Goal: Use online tool/utility: Utilize a website feature to perform a specific function

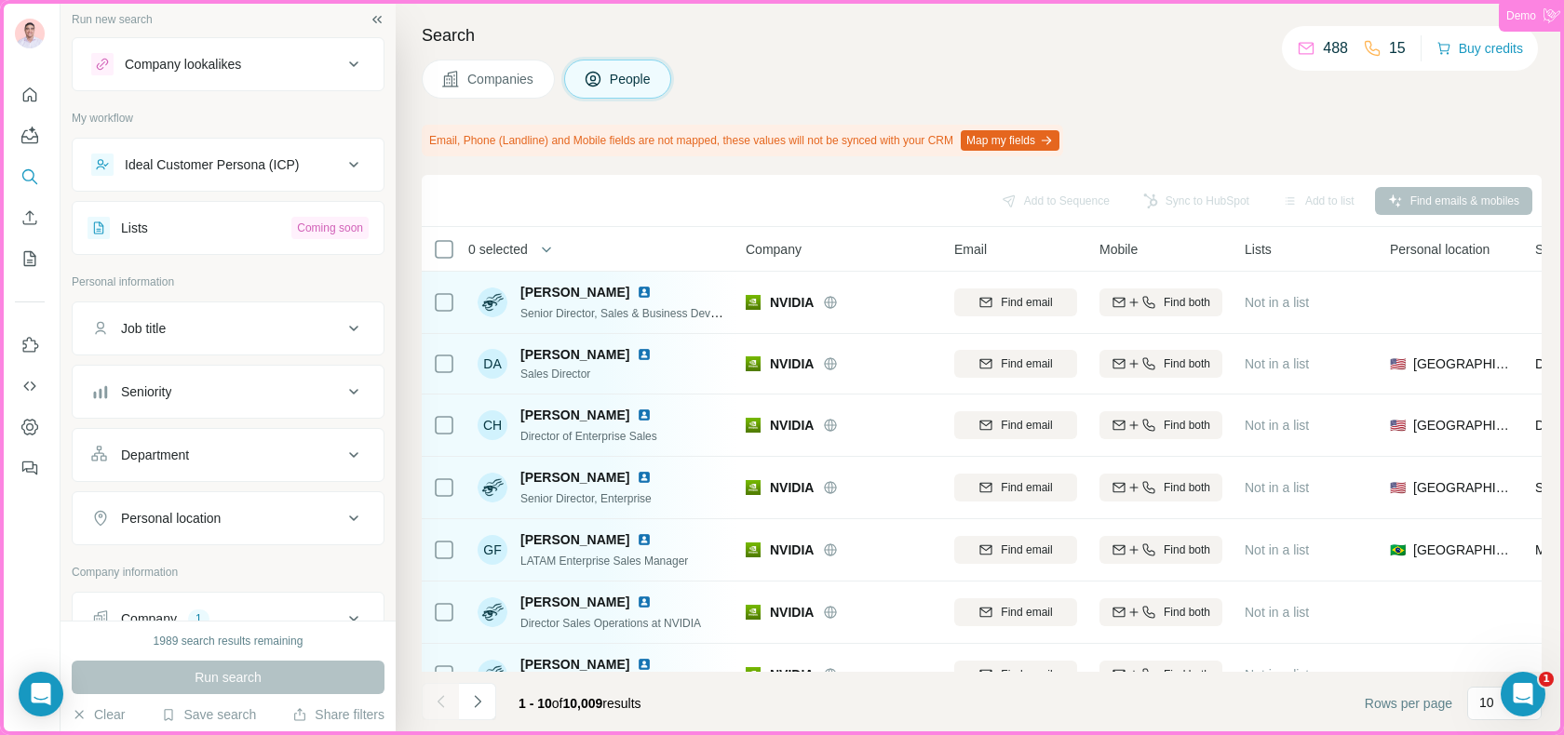
click at [1538, 22] on div "Demo" at bounding box center [1533, 15] width 54 height 17
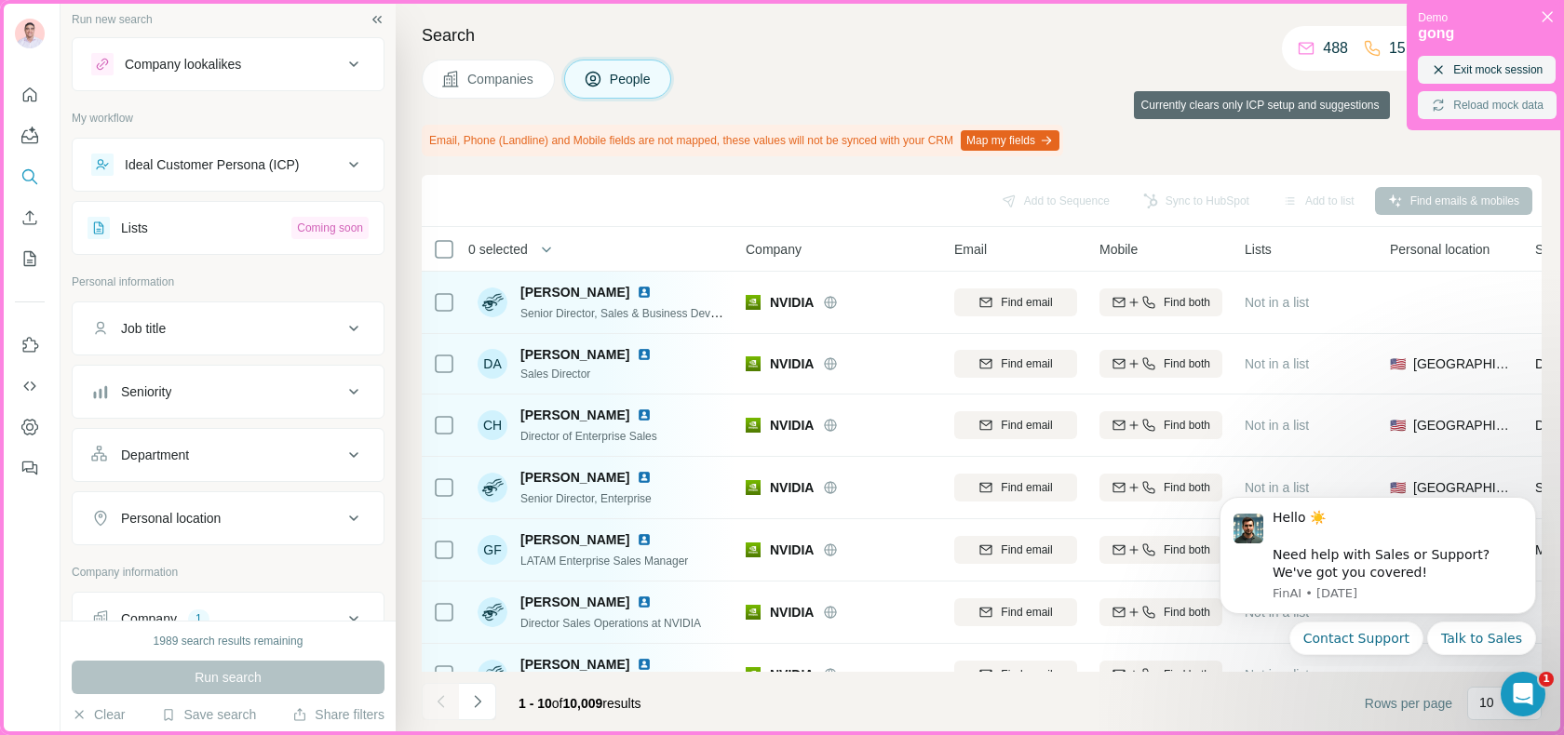
click at [1487, 104] on button "Reload mock data" at bounding box center [1487, 105] width 139 height 28
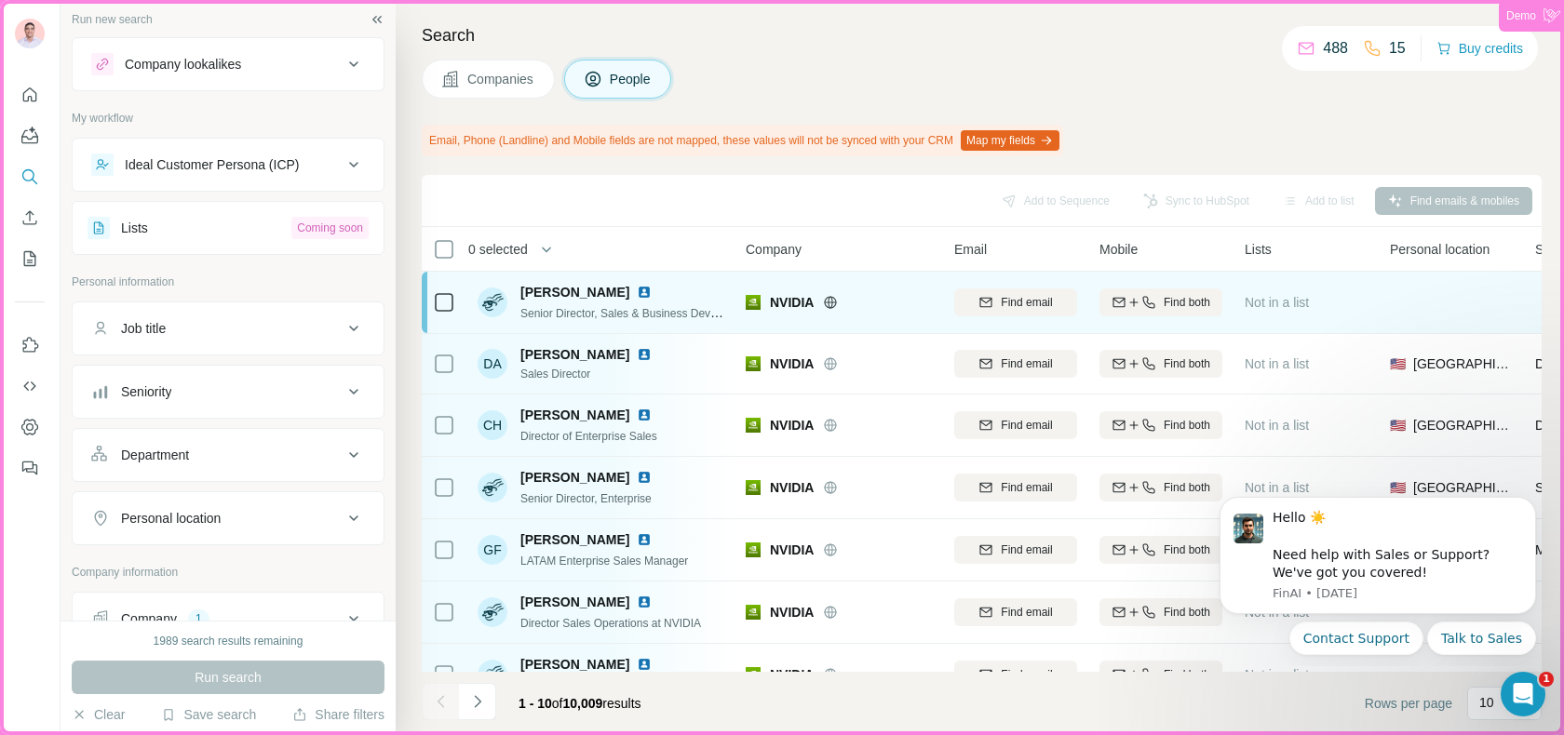
click at [690, 286] on div "[PERSON_NAME]" at bounding box center [622, 292] width 205 height 19
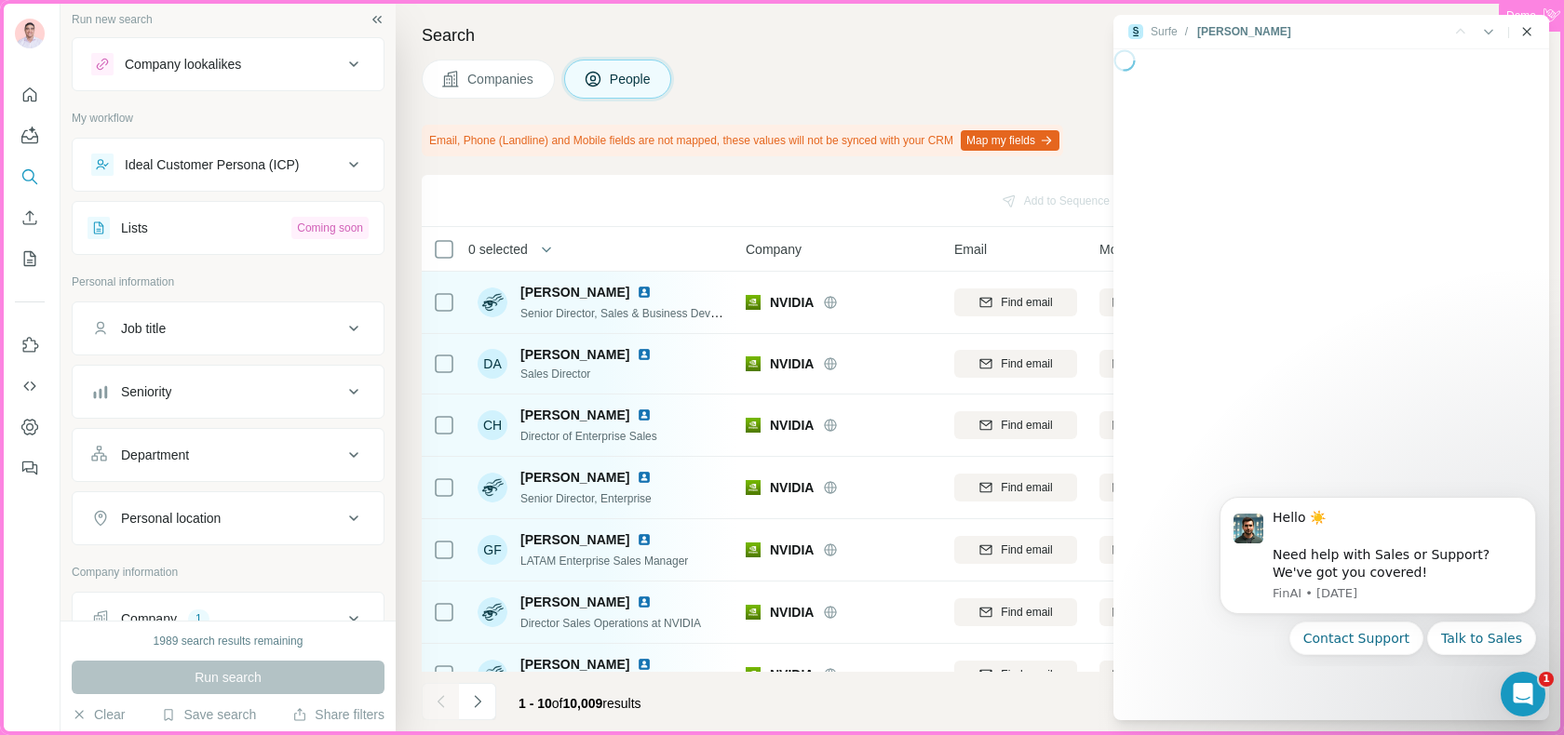
click at [1528, 28] on icon "Close side panel" at bounding box center [1526, 31] width 15 height 15
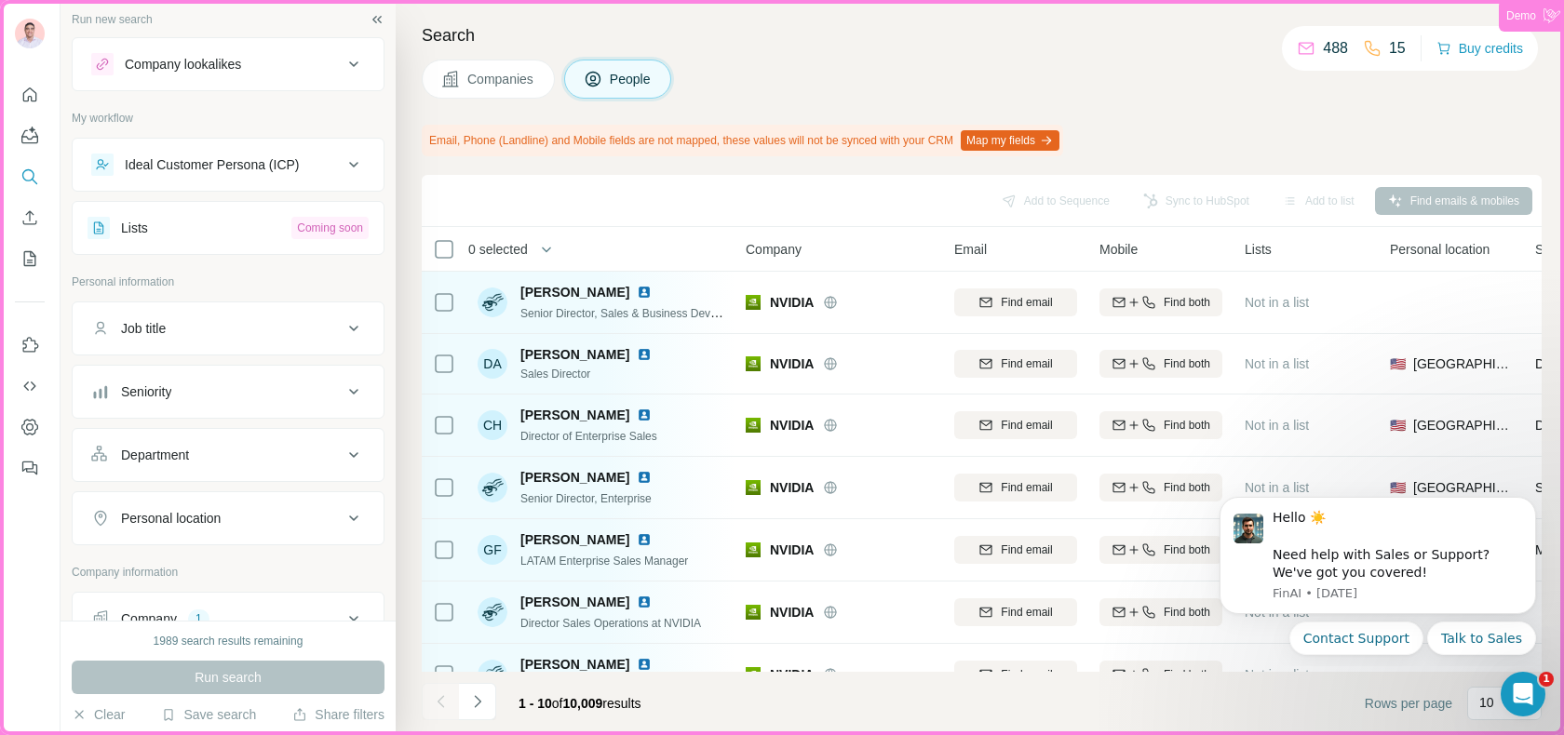
click at [1536, 19] on div "Demo" at bounding box center [1533, 15] width 54 height 17
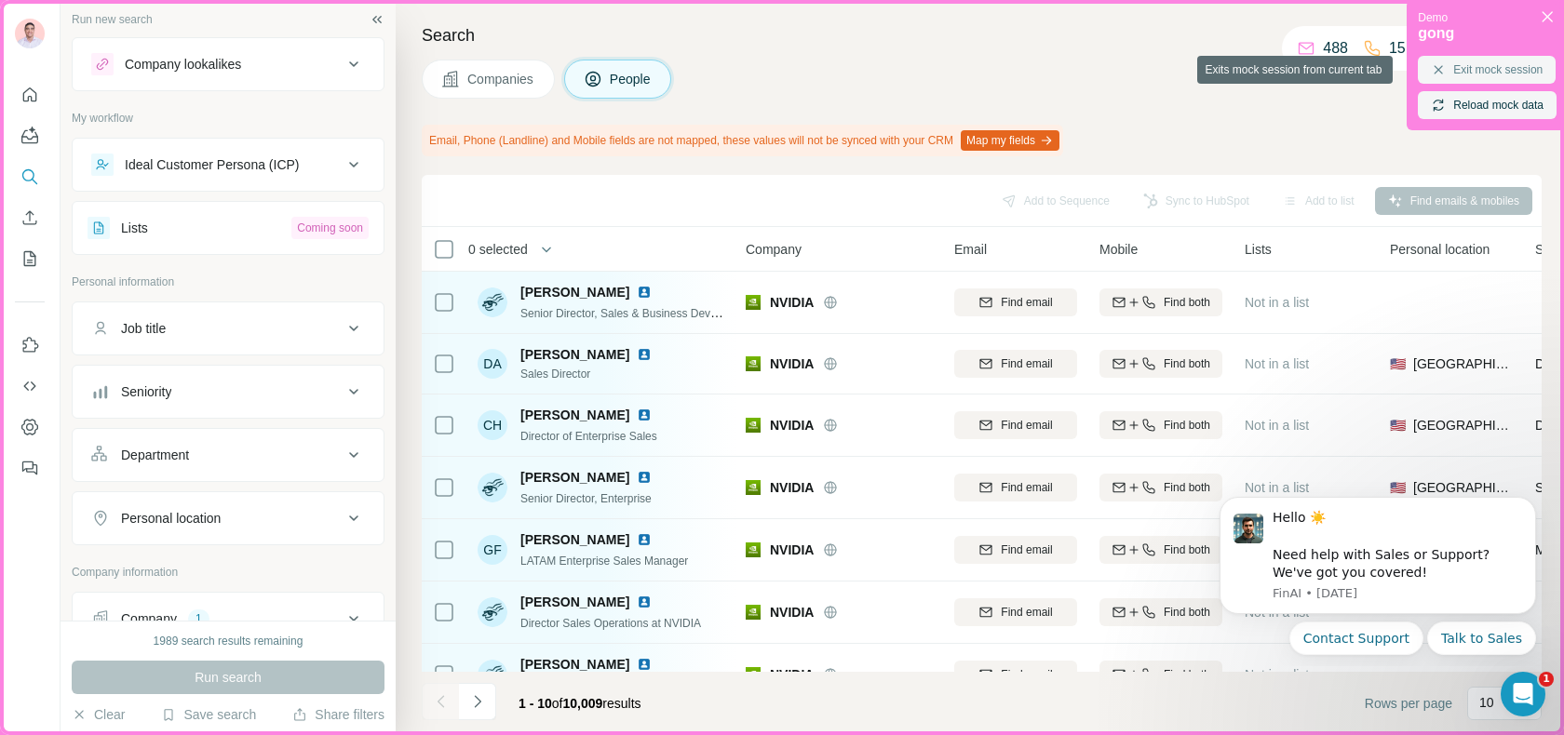
click at [1454, 79] on button "Exit mock session" at bounding box center [1487, 70] width 138 height 28
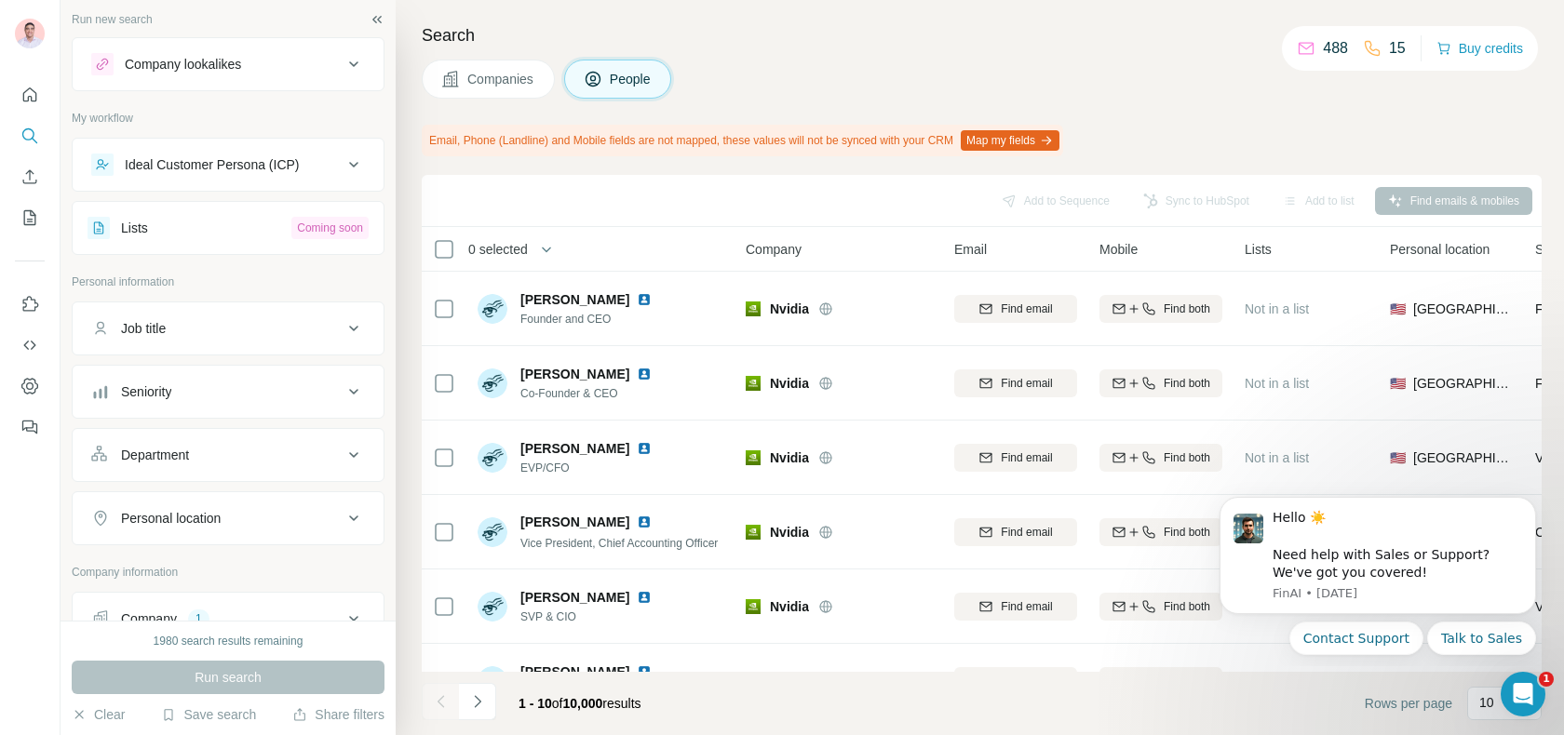
click at [318, 333] on div "Job title" at bounding box center [216, 328] width 251 height 19
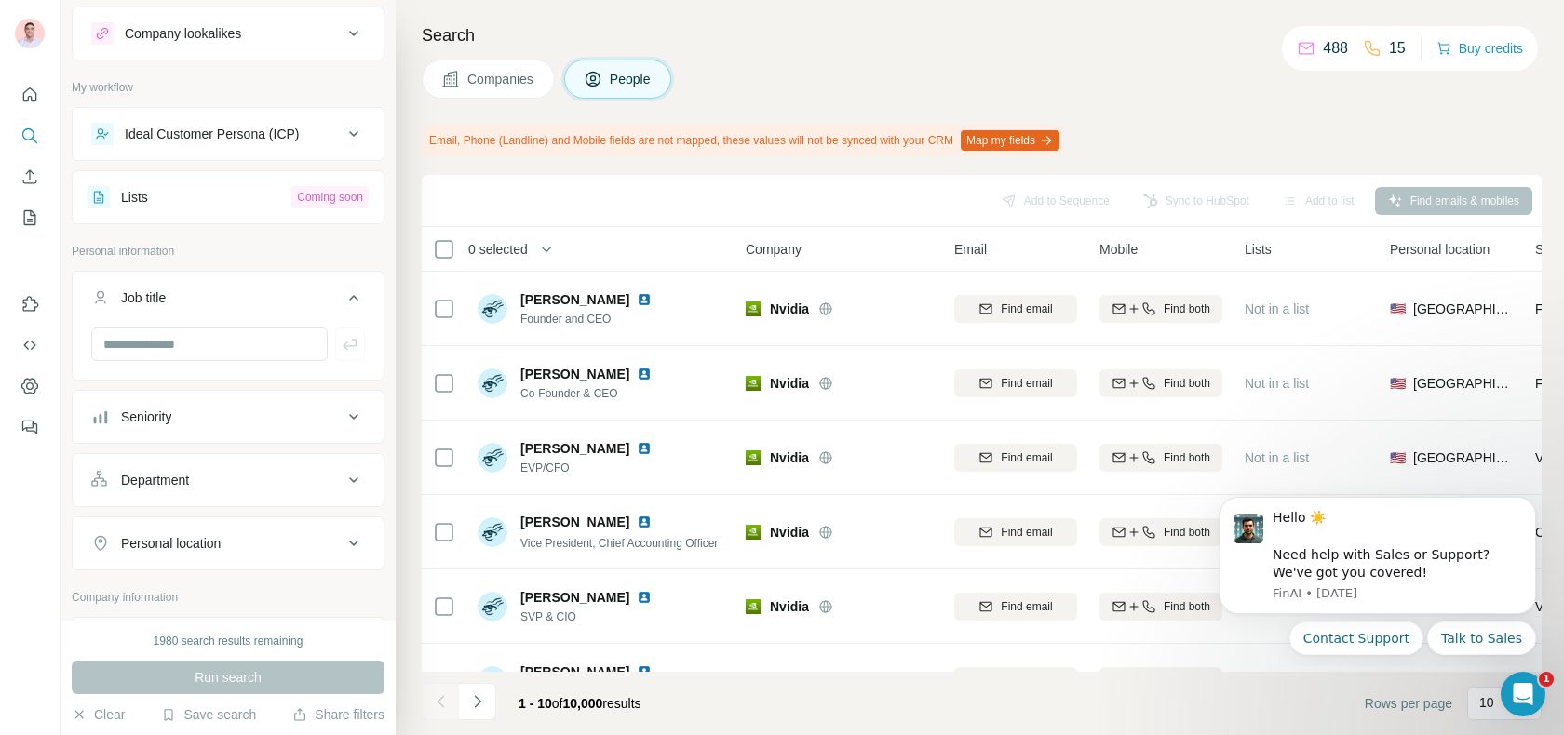
click at [251, 408] on div "Seniority" at bounding box center [216, 417] width 251 height 19
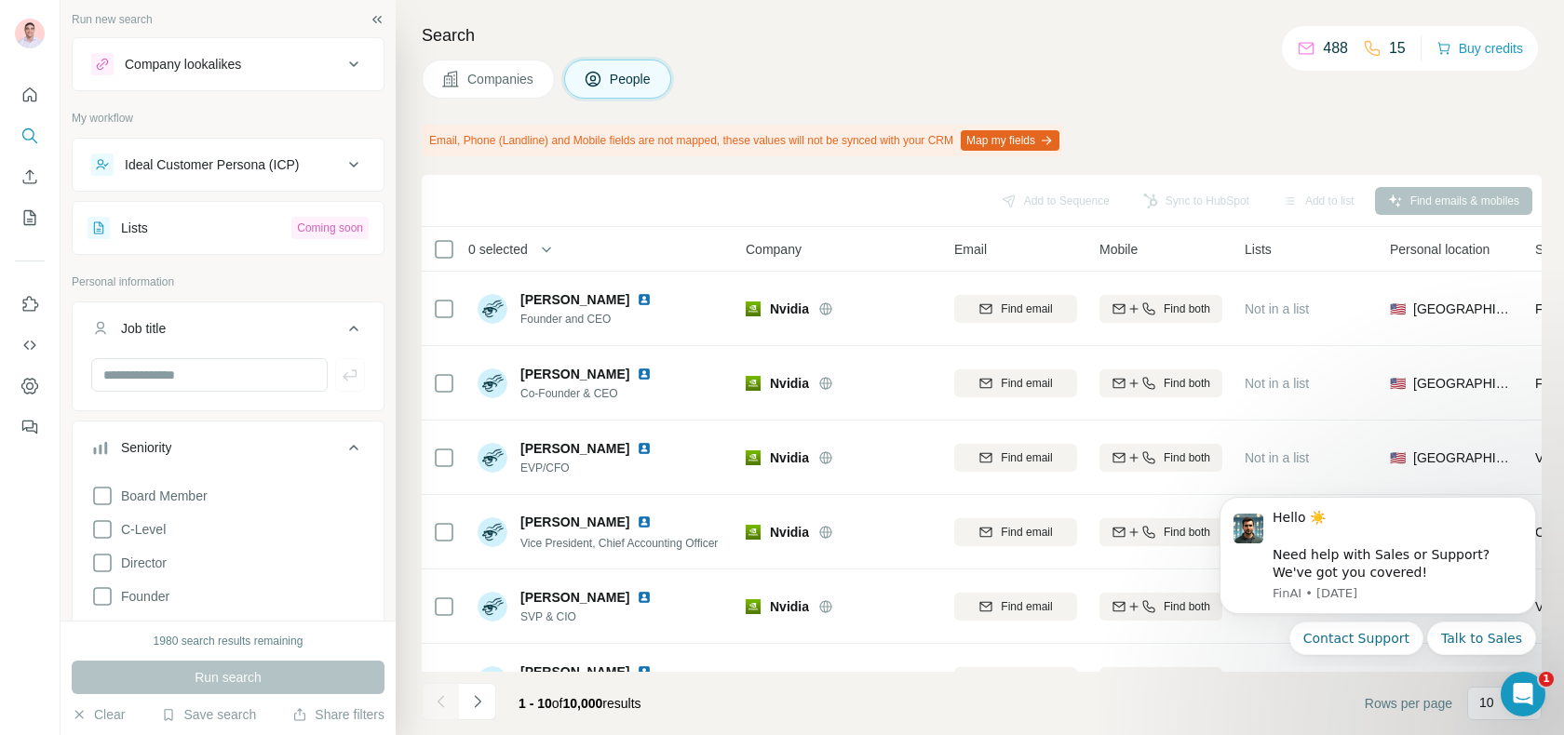
click at [210, 243] on button "Lists Coming soon" at bounding box center [228, 228] width 311 height 45
click at [244, 165] on div "Ideal Customer Persona (ICP)" at bounding box center [212, 164] width 175 height 19
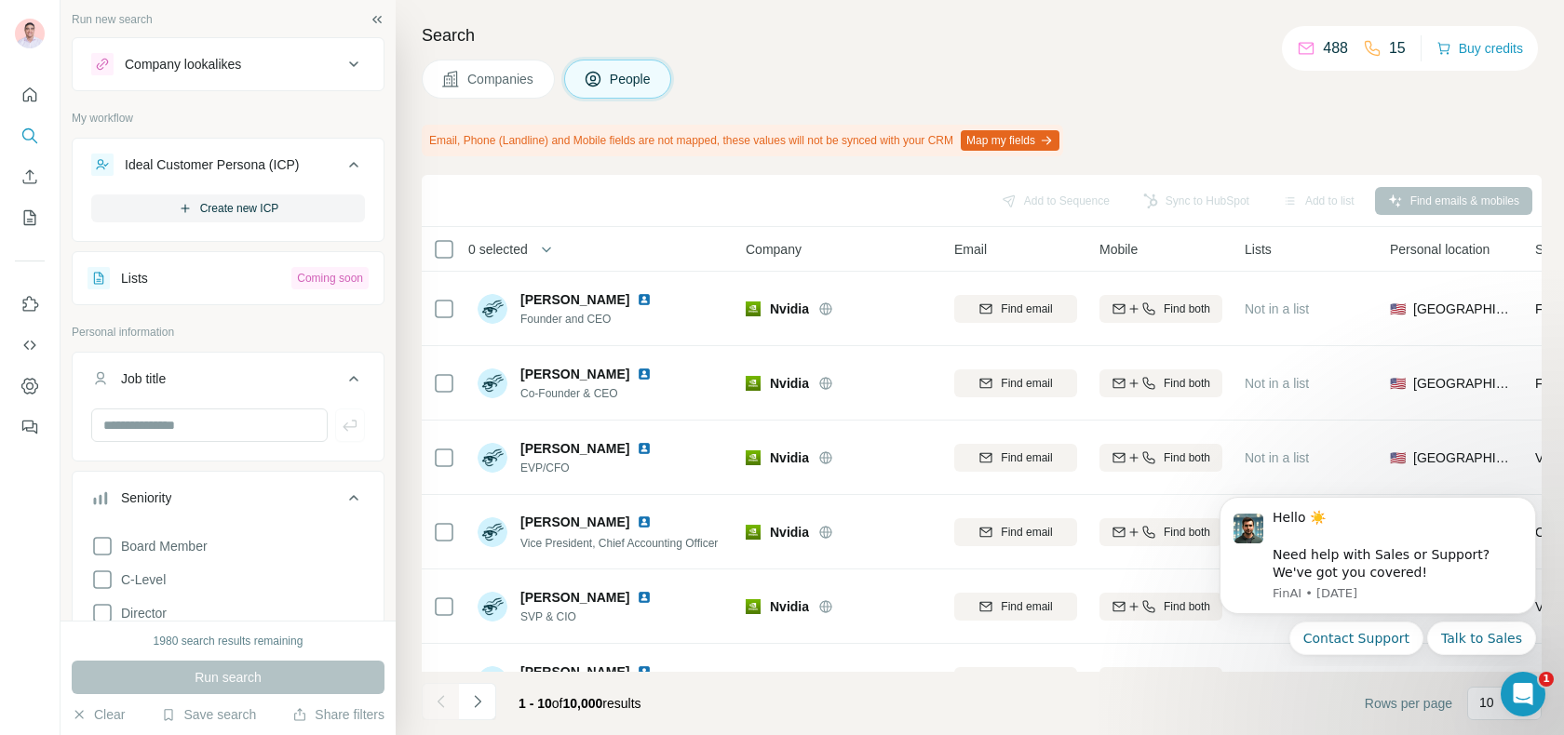
click at [267, 74] on button "Company lookalikes" at bounding box center [228, 64] width 311 height 45
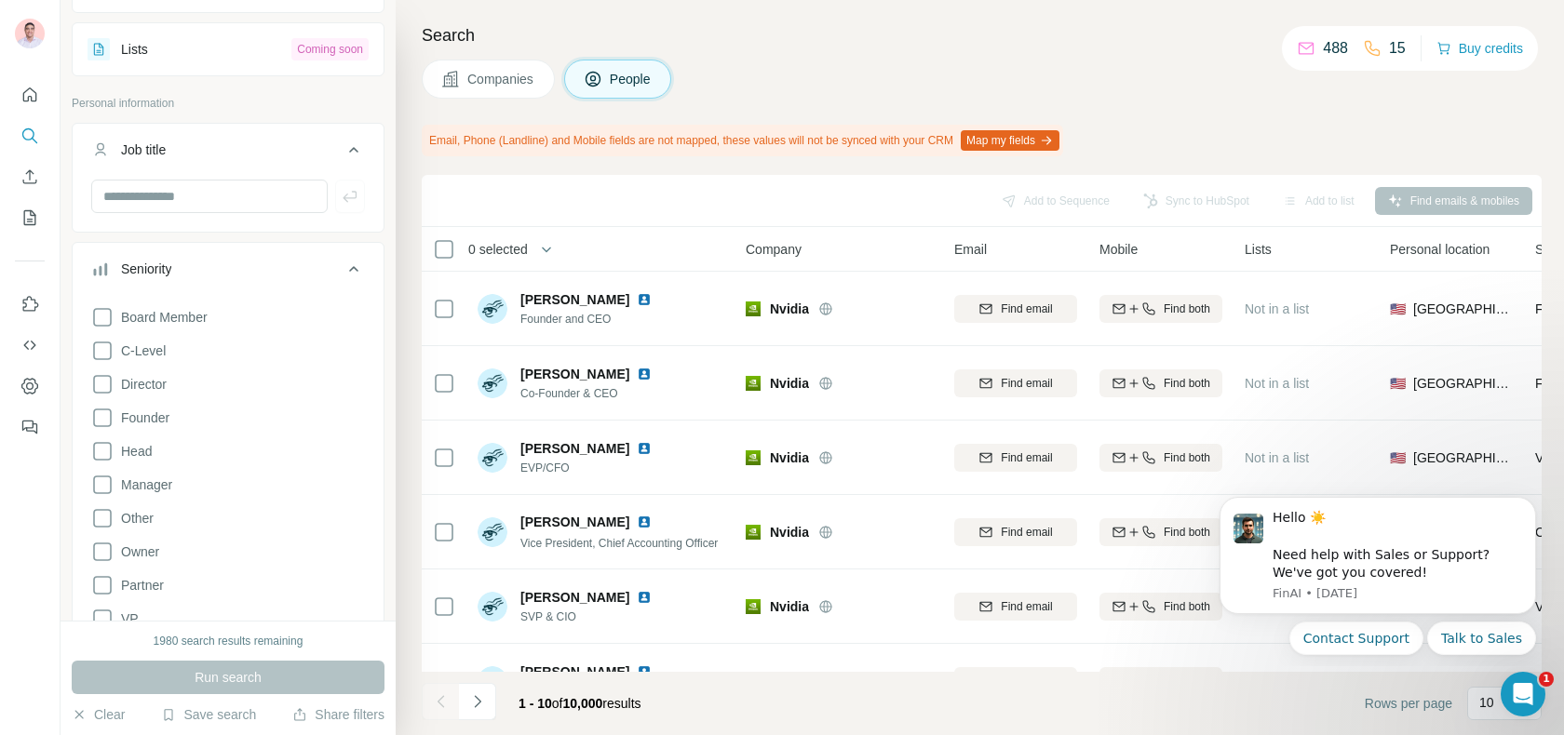
scroll to position [377, 0]
drag, startPoint x: 576, startPoint y: 698, endPoint x: 689, endPoint y: 698, distance: 112.6
click at [689, 698] on footer "1 - 10 of 10,000 results Rows per page 10" at bounding box center [982, 703] width 1120 height 63
click at [493, 80] on span "Companies" at bounding box center [501, 79] width 68 height 19
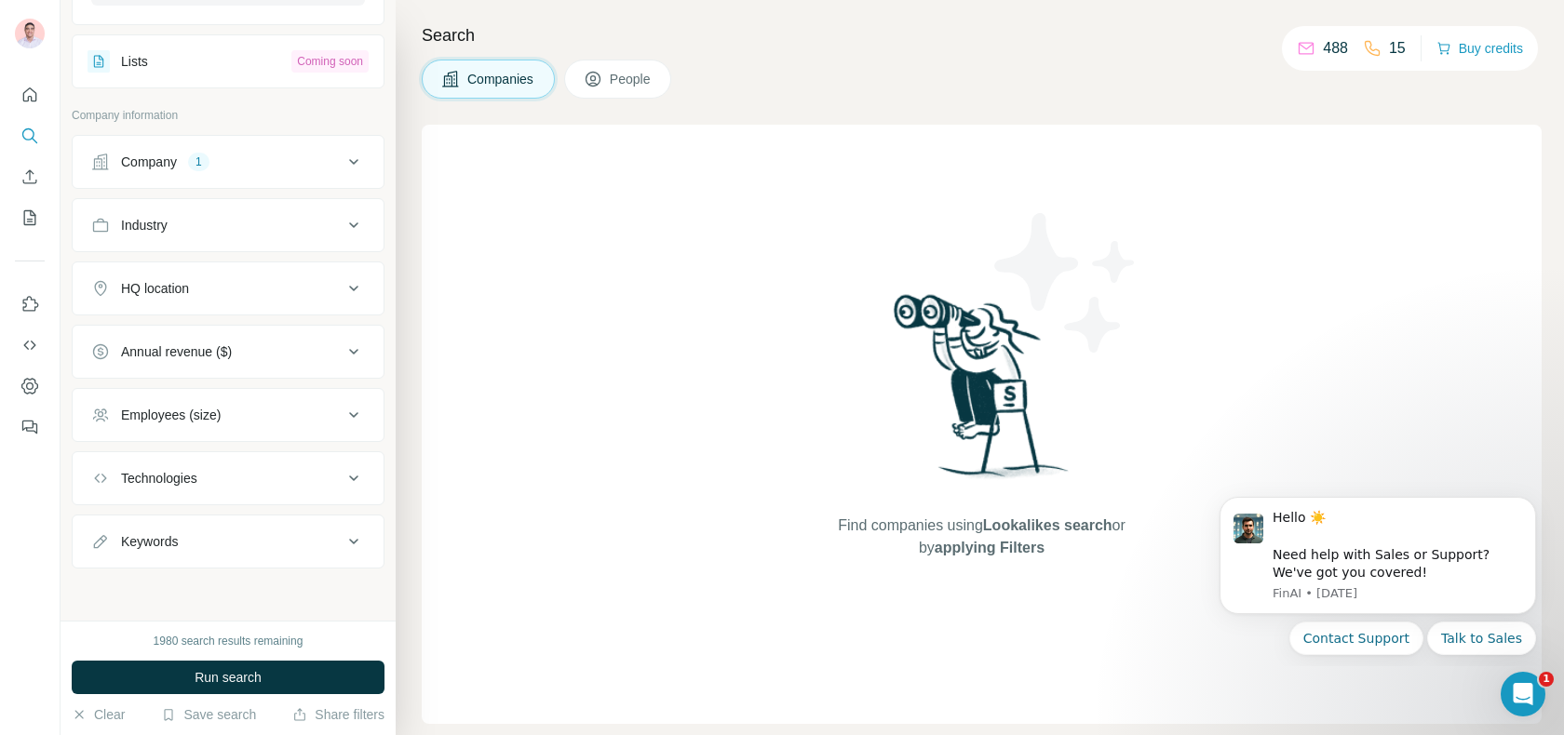
scroll to position [353, 0]
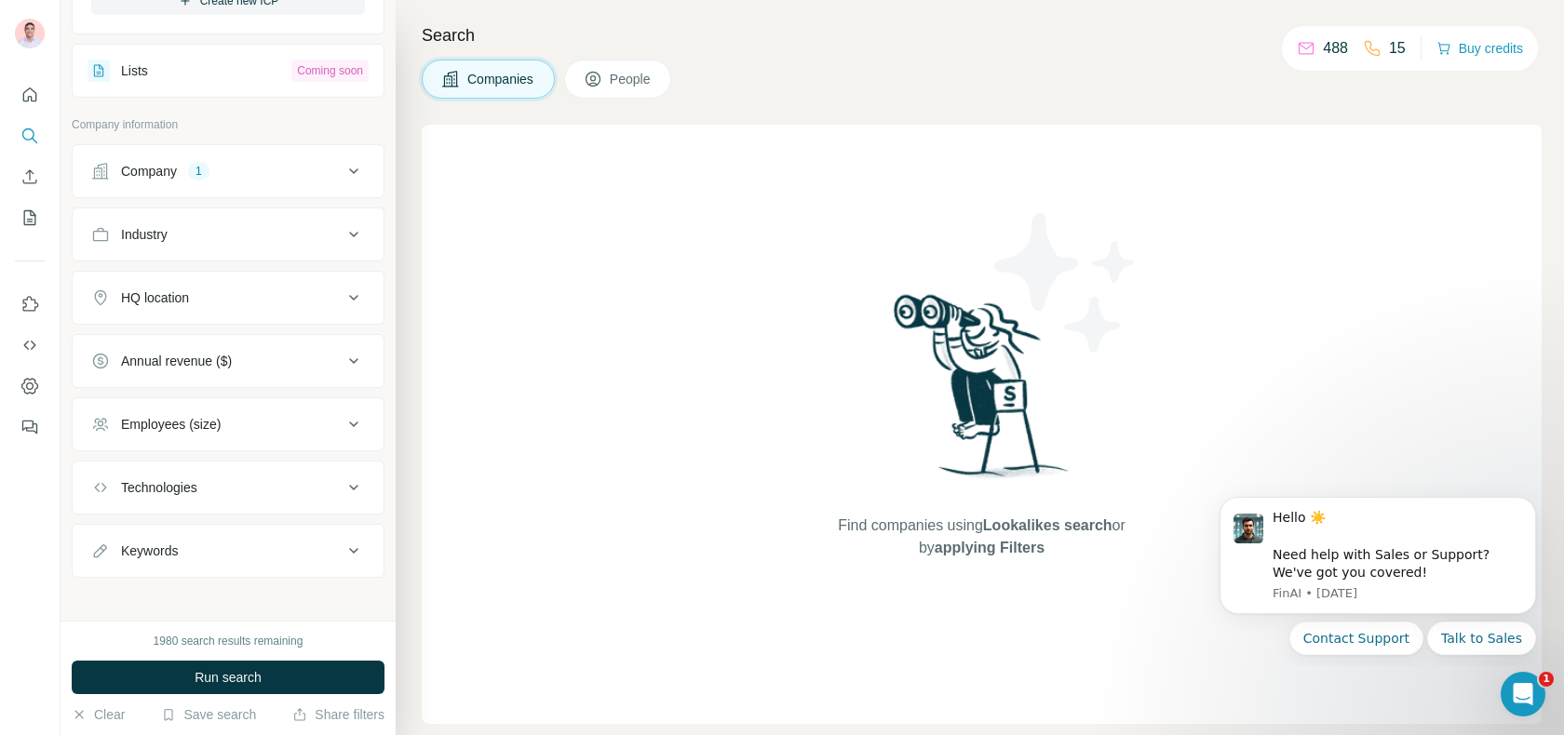
click at [248, 167] on div "Company 1" at bounding box center [216, 171] width 251 height 19
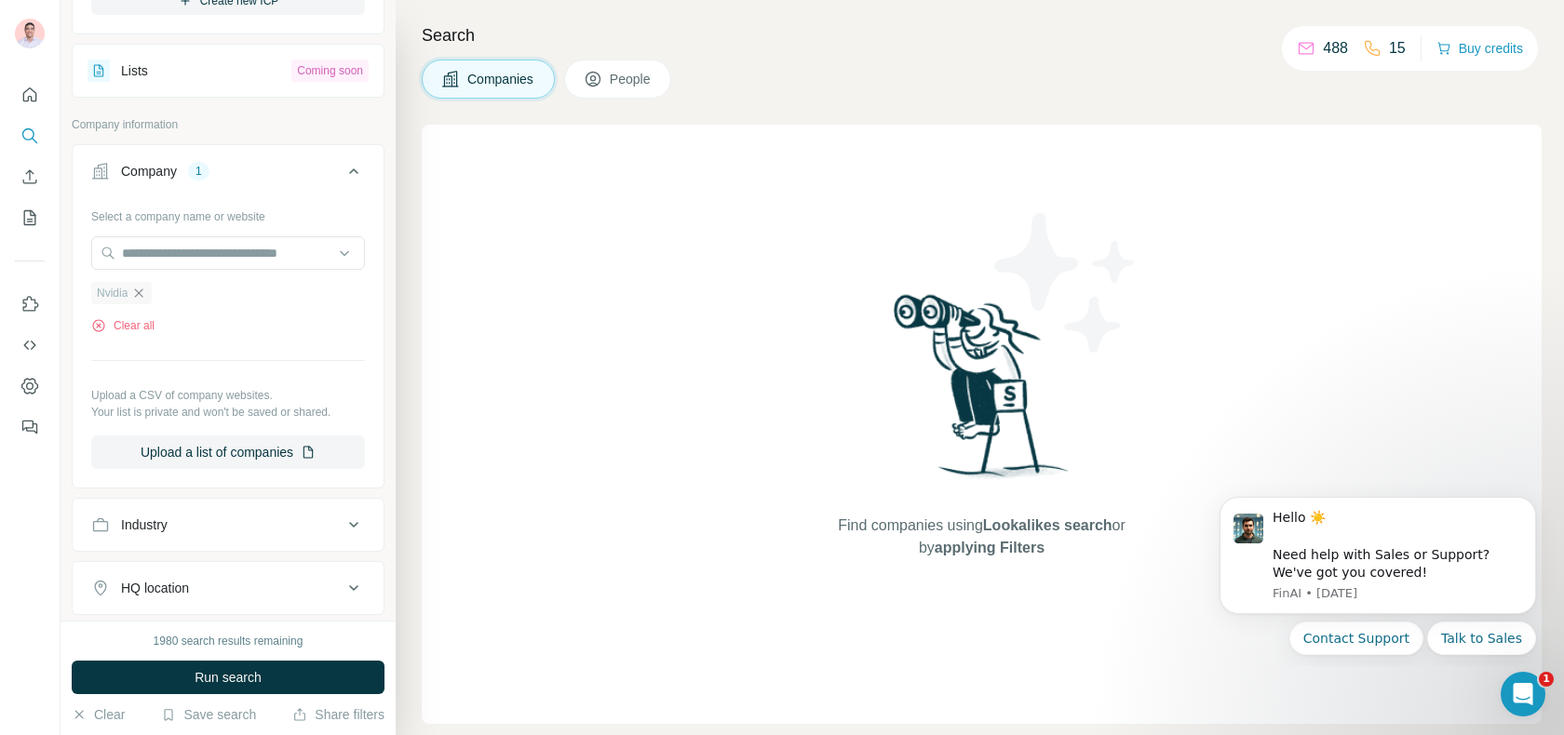
click at [141, 289] on icon "button" at bounding box center [139, 293] width 8 height 8
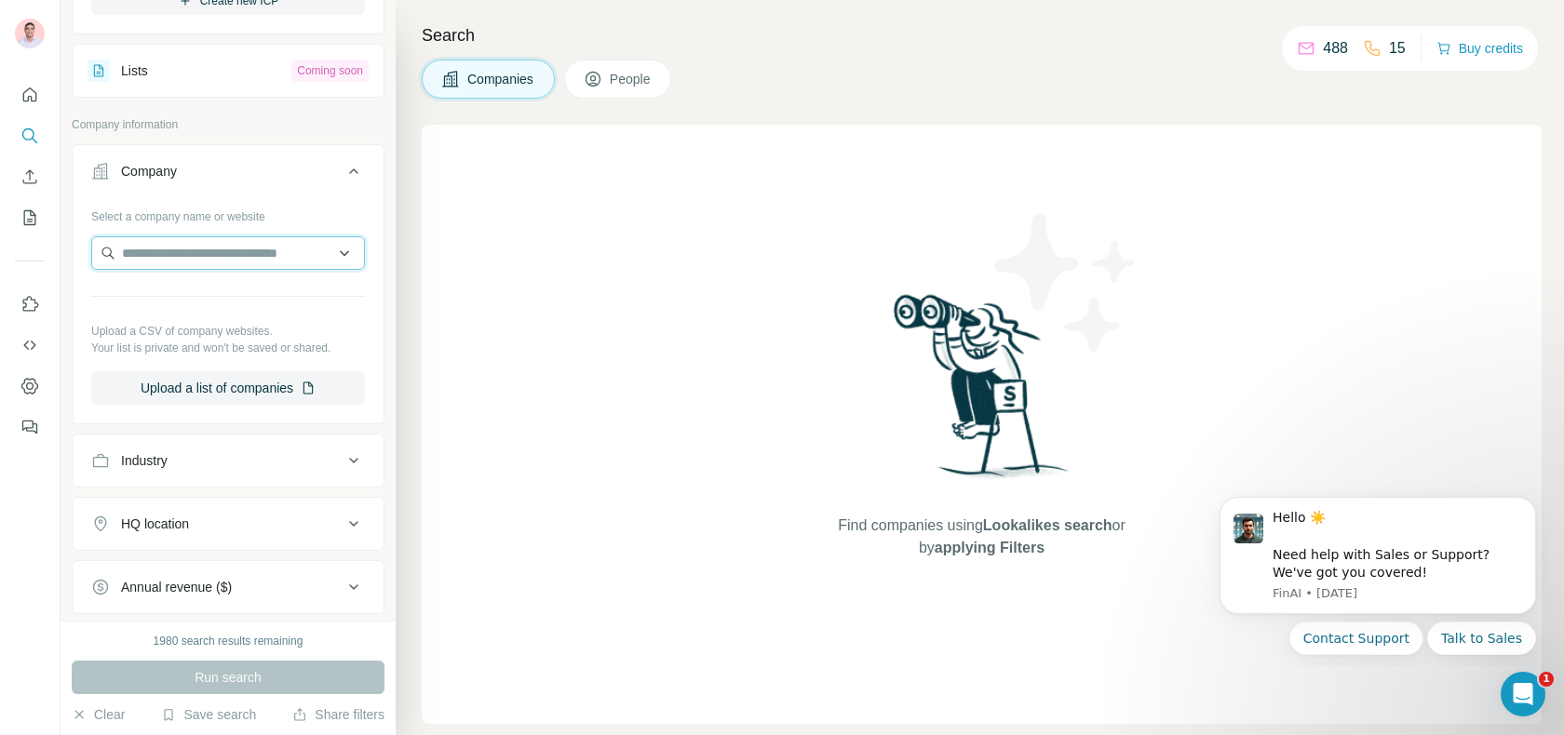
click at [215, 257] on input "text" at bounding box center [228, 253] width 274 height 34
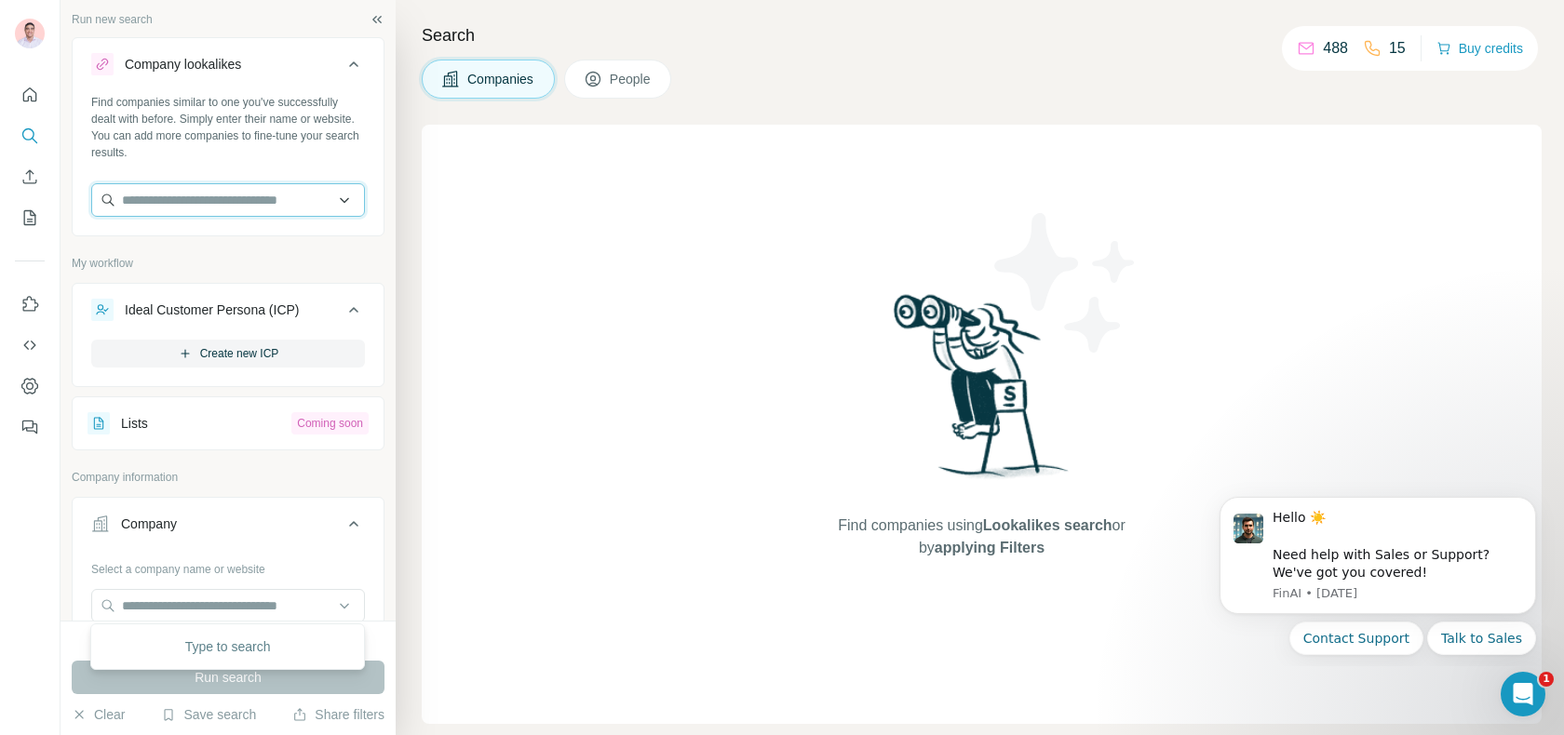
click at [235, 204] on input "text" at bounding box center [228, 200] width 274 height 34
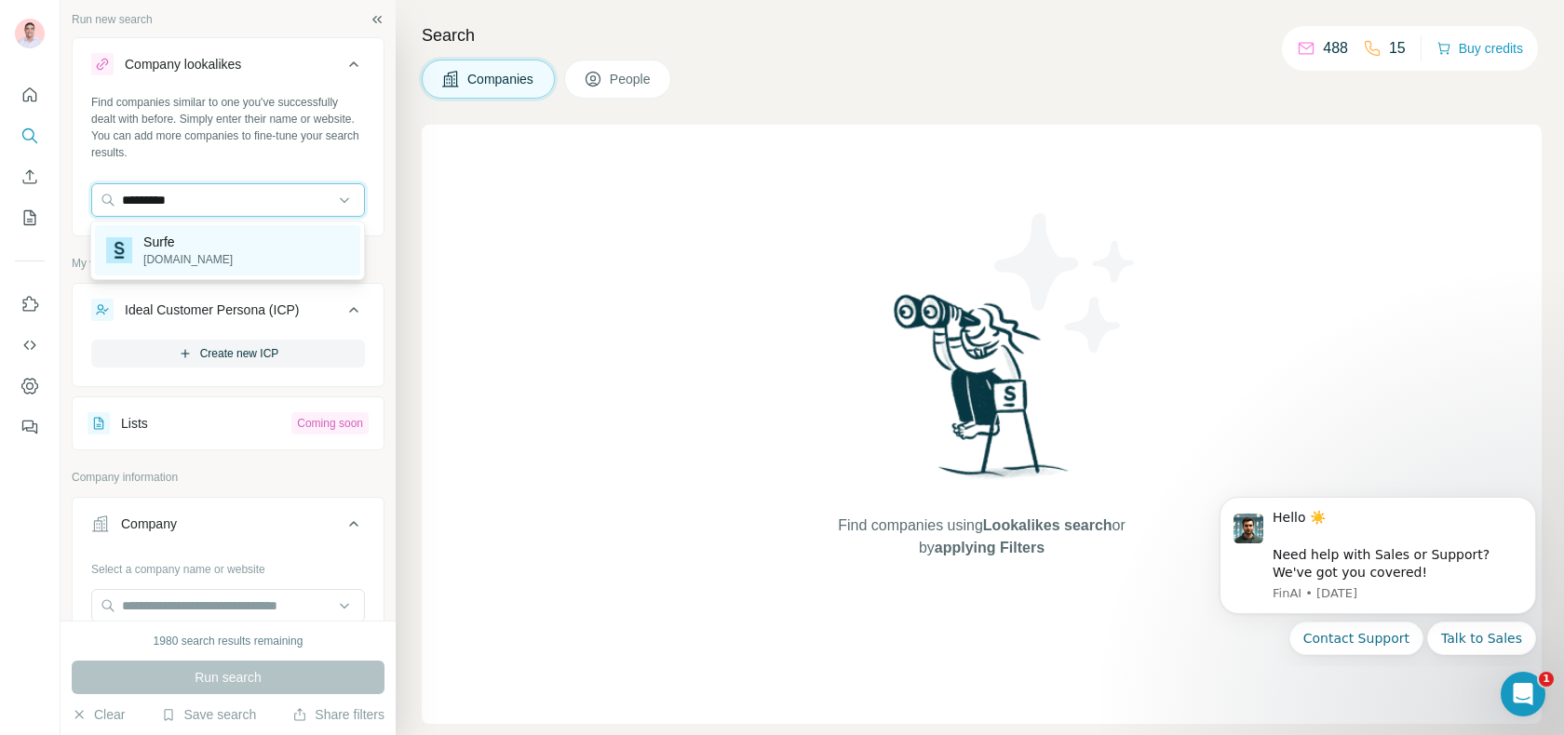
type input "*********"
click at [209, 235] on div "Surfe [DOMAIN_NAME]" at bounding box center [227, 250] width 265 height 50
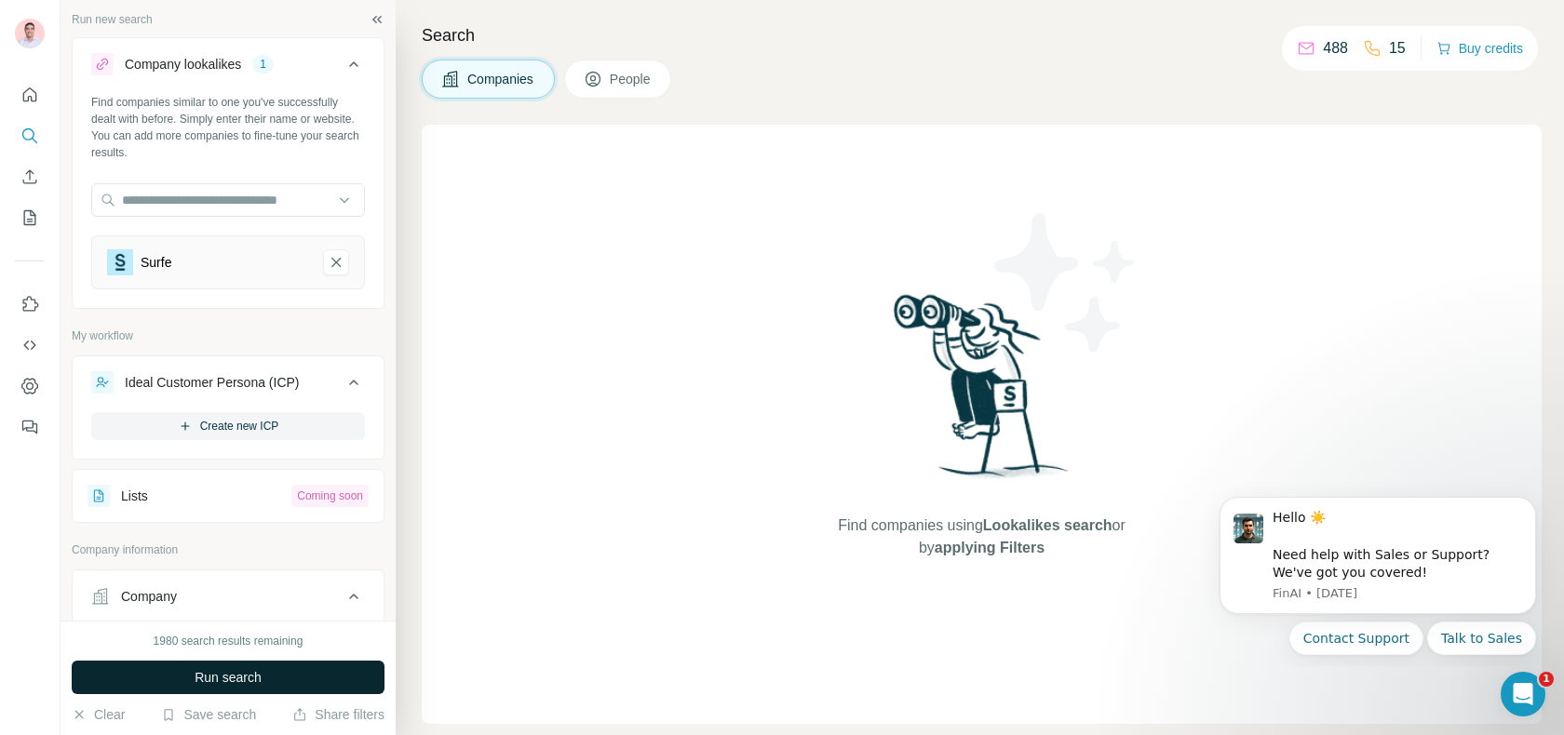
click at [285, 669] on button "Run search" at bounding box center [228, 678] width 313 height 34
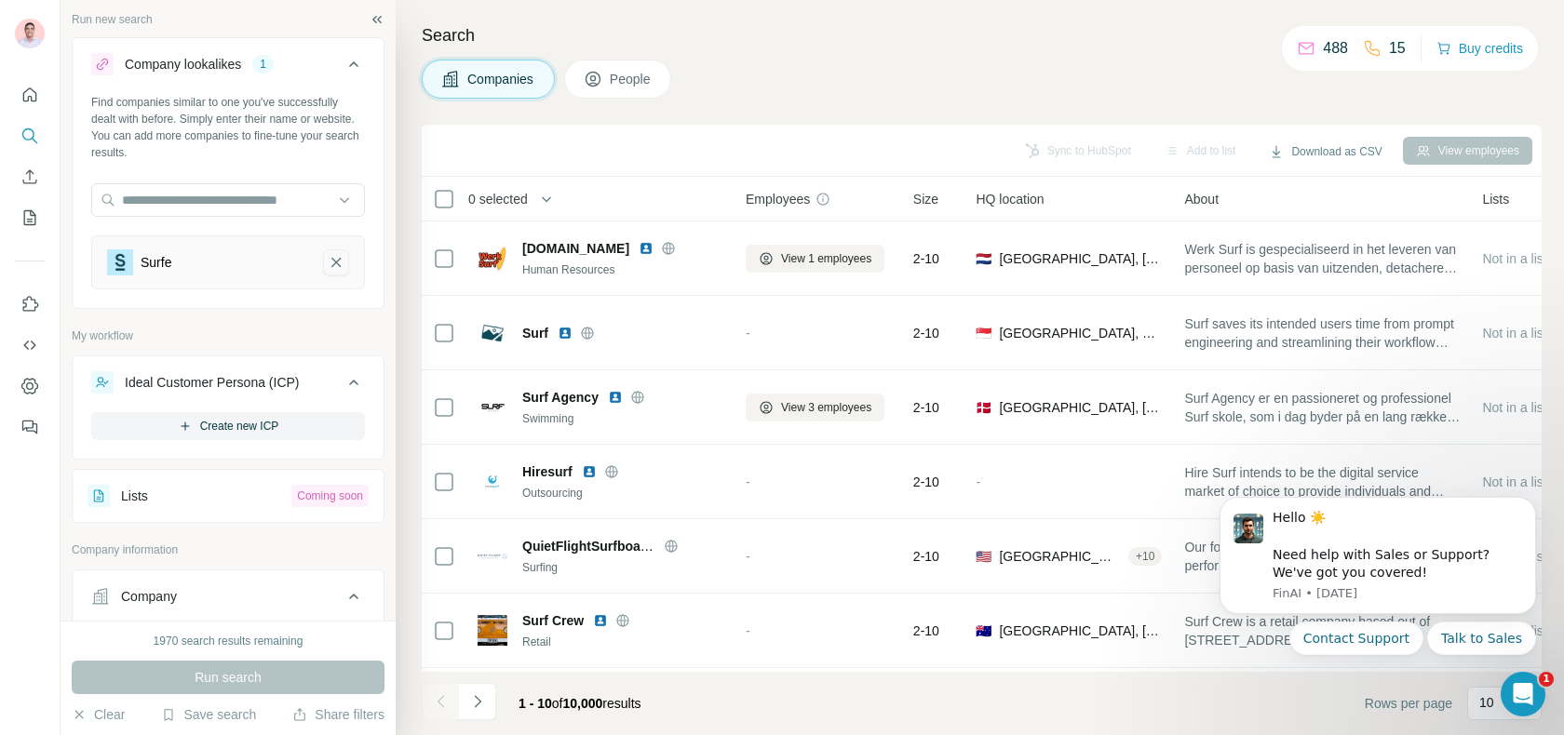
click at [334, 266] on icon "Surfe-remove-button" at bounding box center [336, 262] width 17 height 19
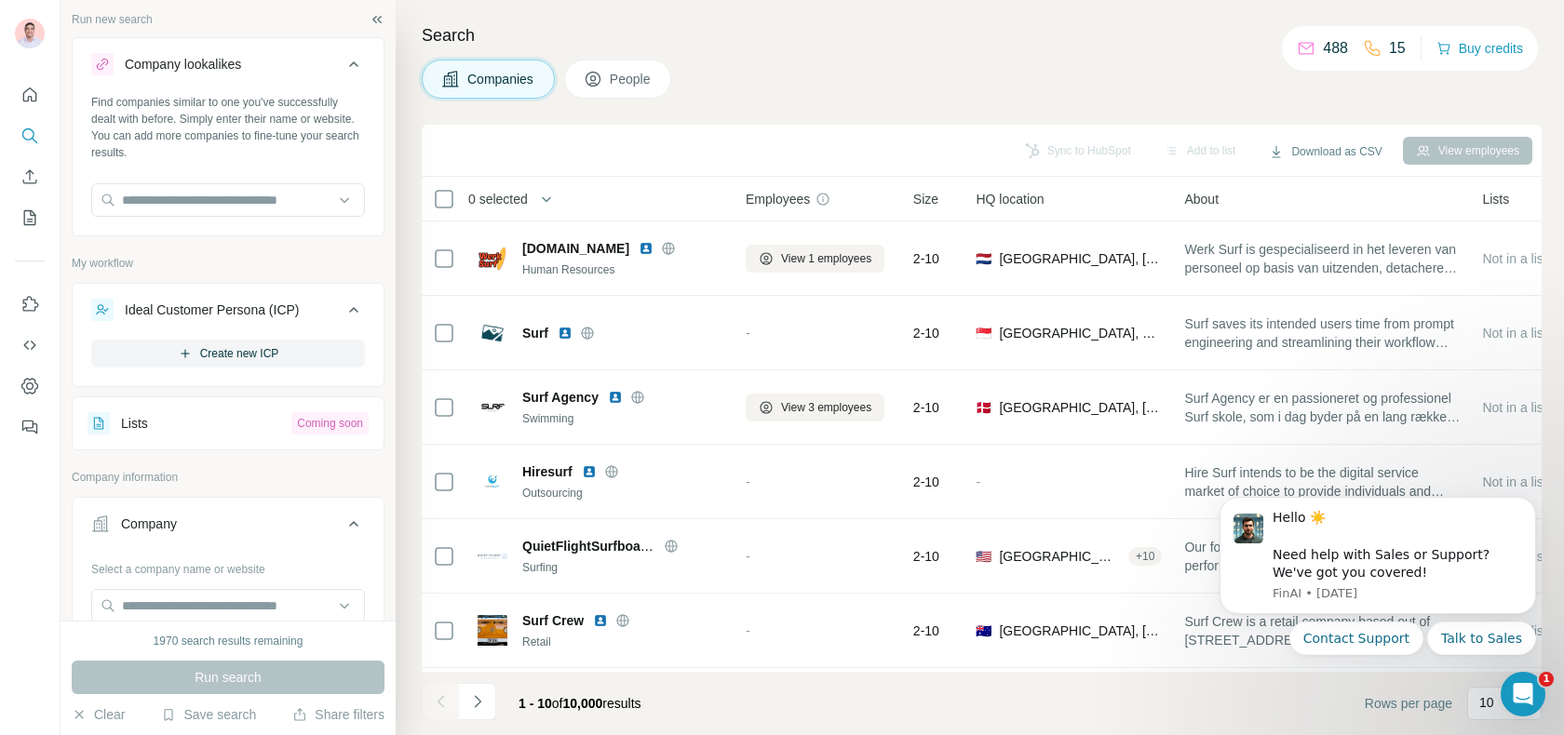
click at [616, 90] on button "People" at bounding box center [618, 79] width 108 height 39
